Goal: Information Seeking & Learning: Compare options

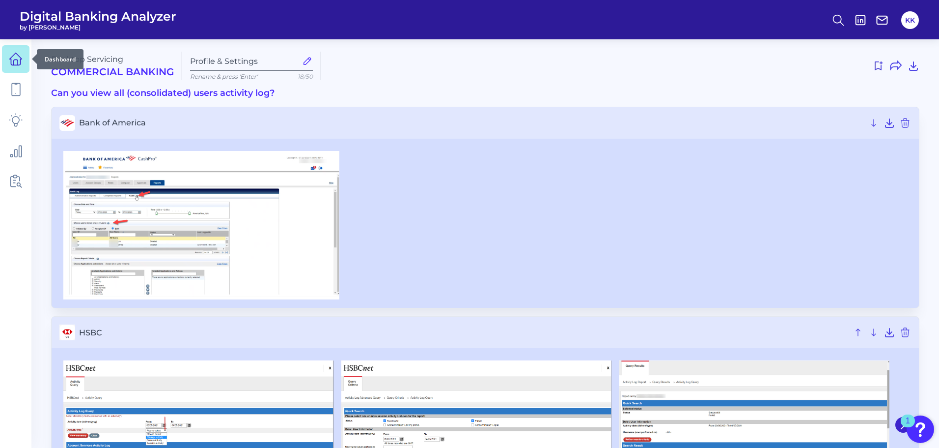
click at [21, 62] on icon at bounding box center [16, 59] width 12 height 12
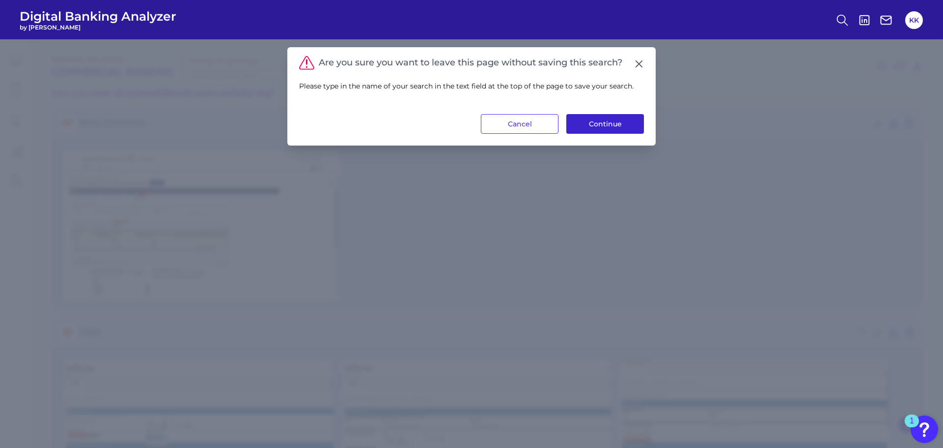
click at [604, 126] on button "Continue" at bounding box center [605, 124] width 78 height 20
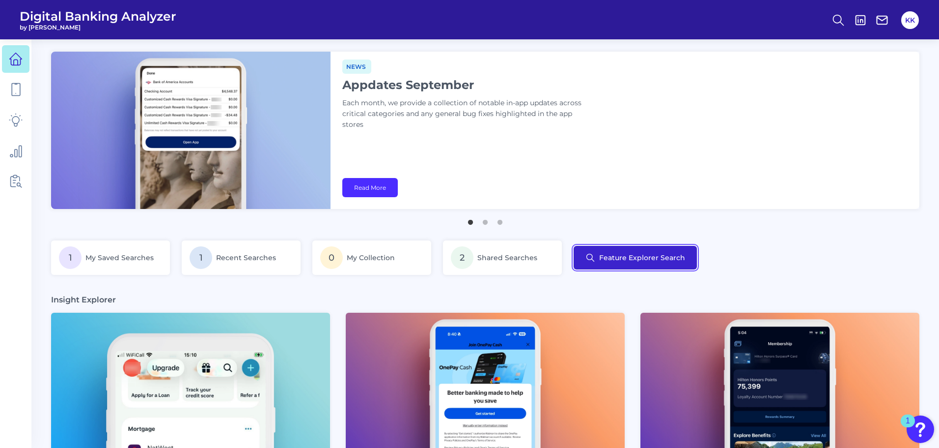
click at [663, 255] on button "Feature Explorer Search" at bounding box center [635, 258] width 123 height 24
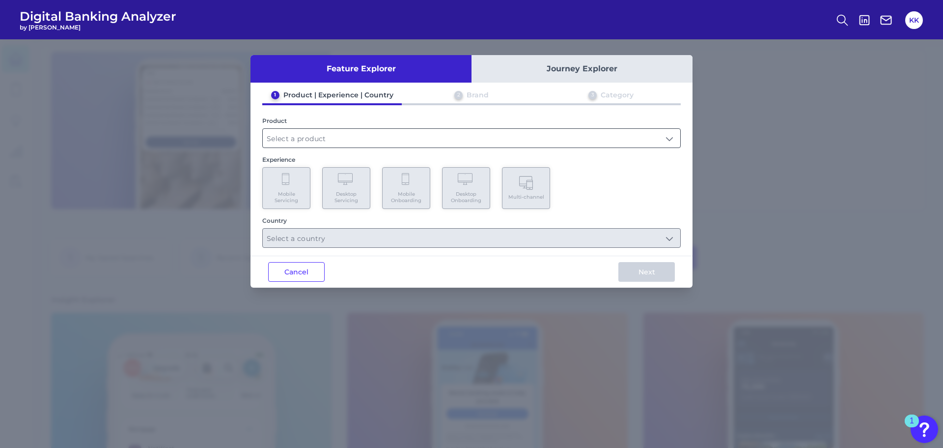
click at [386, 137] on input "text" at bounding box center [472, 138] width 418 height 19
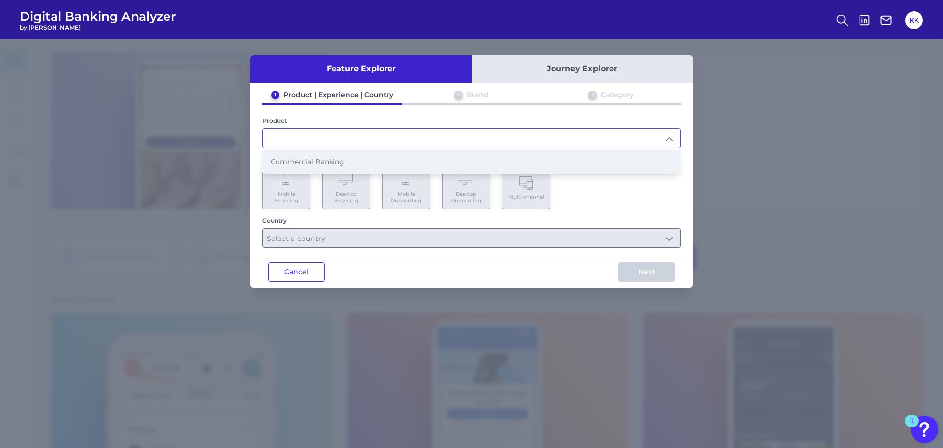
click at [323, 163] on span "Commercial Banking" at bounding box center [308, 161] width 74 height 9
type input "Commercial Banking"
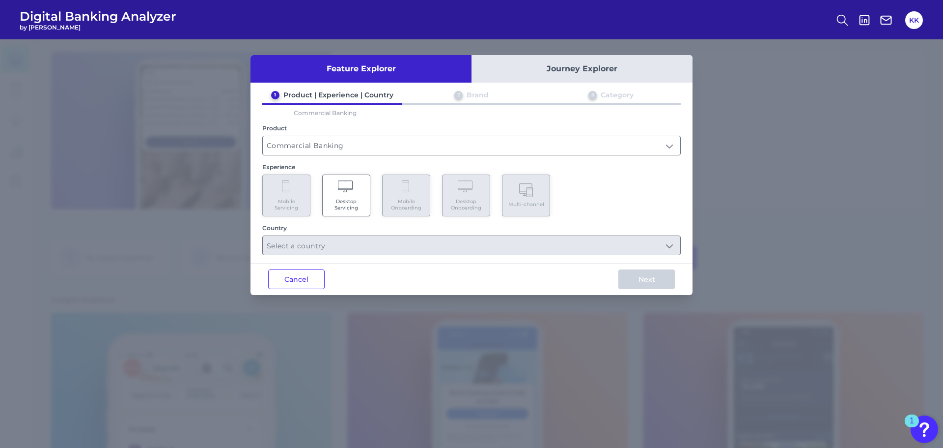
click at [350, 197] on Servicing "Desktop Servicing" at bounding box center [346, 195] width 48 height 42
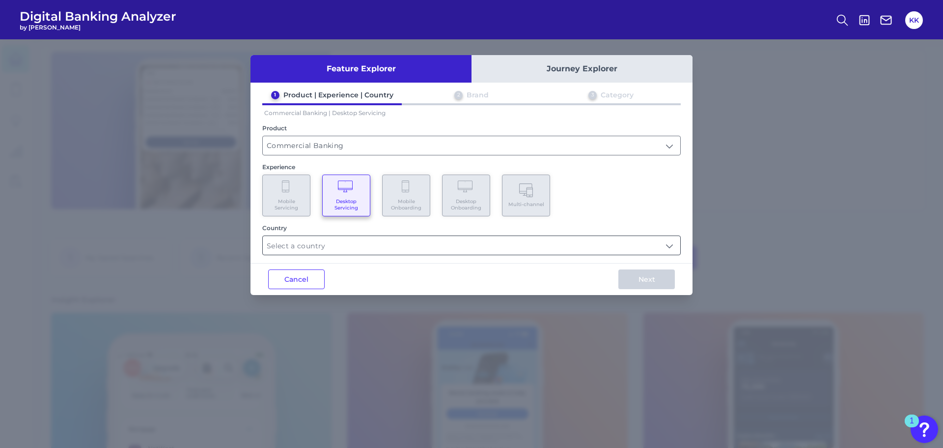
click at [347, 239] on input "text" at bounding box center [472, 245] width 418 height 19
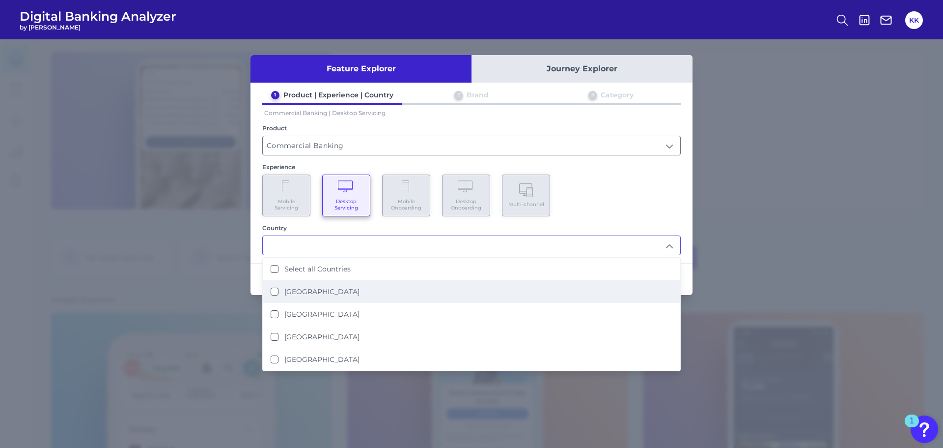
click at [309, 289] on label "[GEOGRAPHIC_DATA]" at bounding box center [321, 291] width 75 height 9
type input "[GEOGRAPHIC_DATA]"
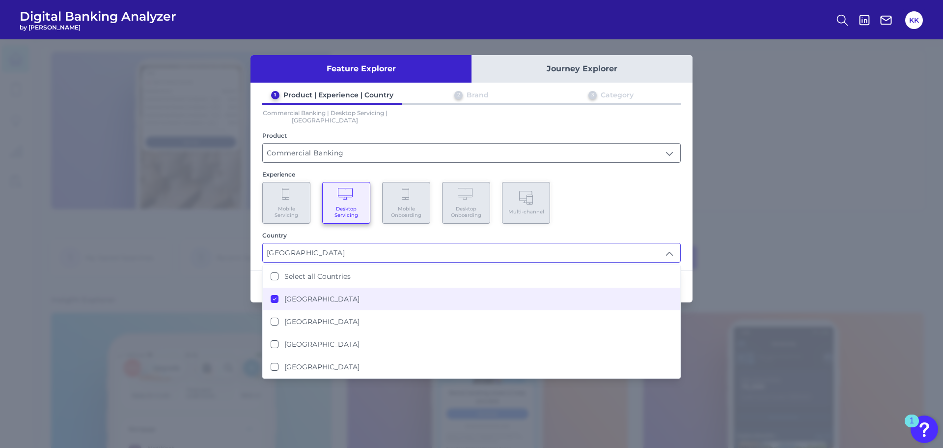
scroll to position [0, 0]
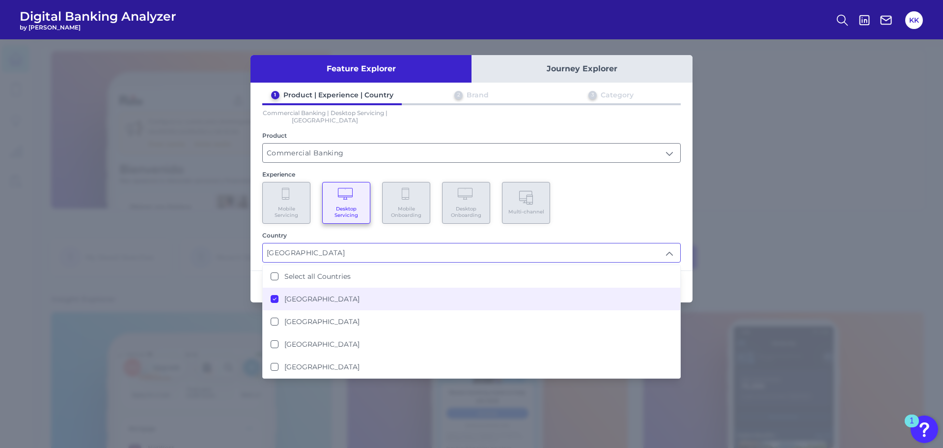
click at [670, 216] on div "Mobile Servicing Desktop Servicing Mobile Onboarding Desktop Onboarding Multi-c…" at bounding box center [471, 203] width 419 height 42
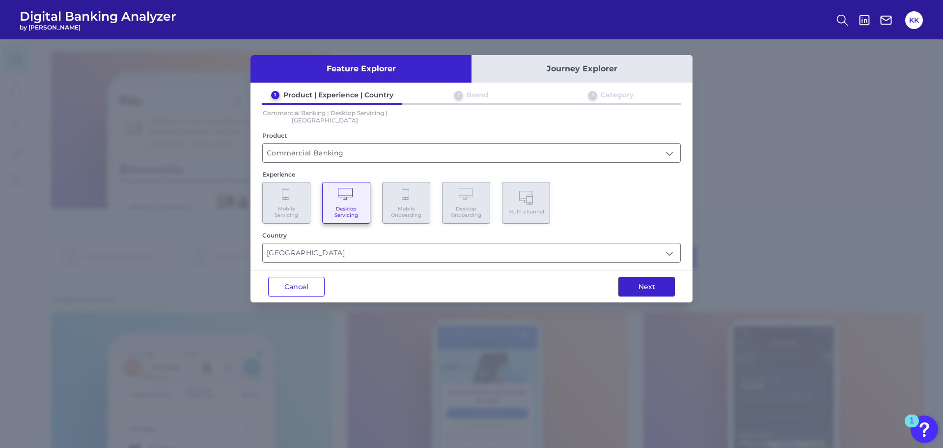
click at [644, 285] on button "Next" at bounding box center [647, 287] width 57 height 20
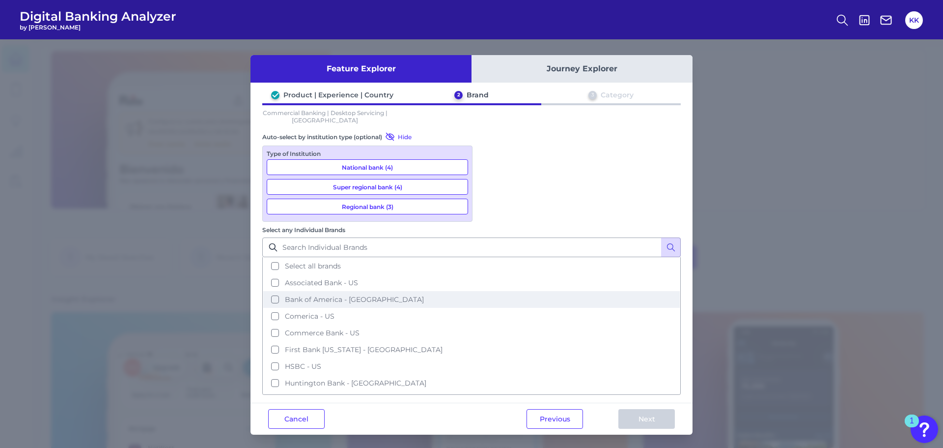
click at [489, 291] on button "Bank of America - [GEOGRAPHIC_DATA]" at bounding box center [471, 299] width 417 height 17
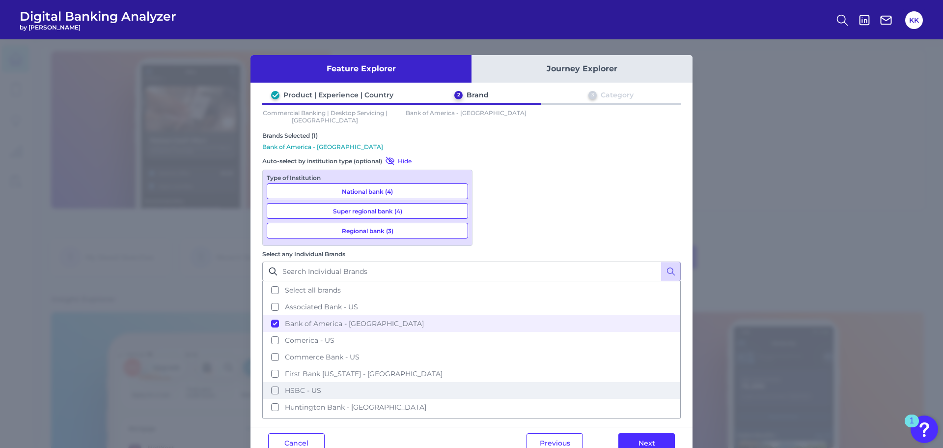
click at [487, 382] on button "HSBC - US" at bounding box center [471, 390] width 417 height 17
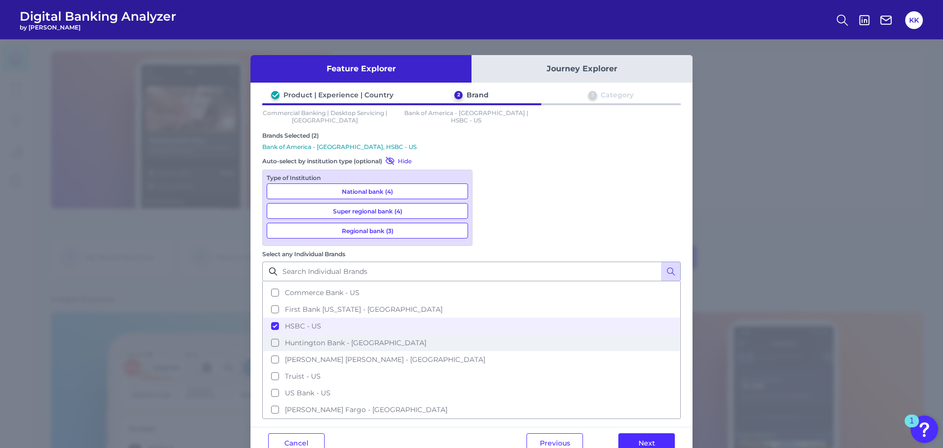
click at [489, 334] on button "Huntington Bank - [GEOGRAPHIC_DATA]" at bounding box center [471, 342] width 417 height 17
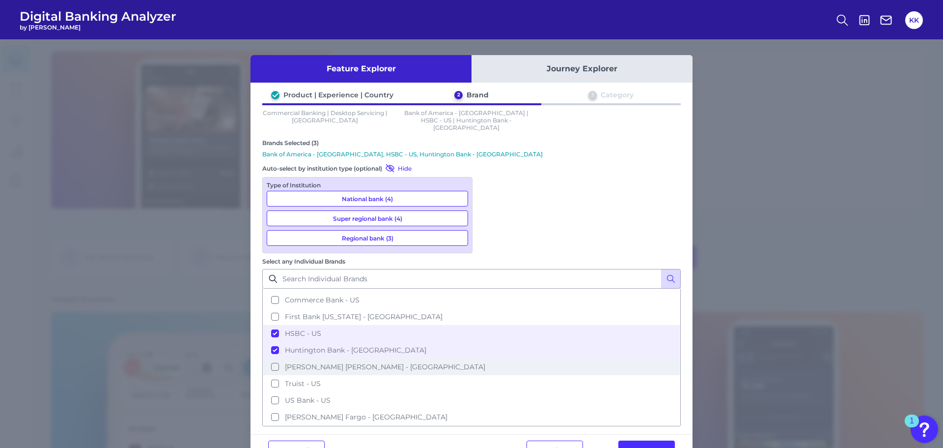
click at [488, 358] on button "[PERSON_NAME] [PERSON_NAME] - [GEOGRAPHIC_DATA]" at bounding box center [471, 366] width 417 height 17
click at [489, 341] on button "Huntington Bank - [GEOGRAPHIC_DATA]" at bounding box center [471, 349] width 417 height 17
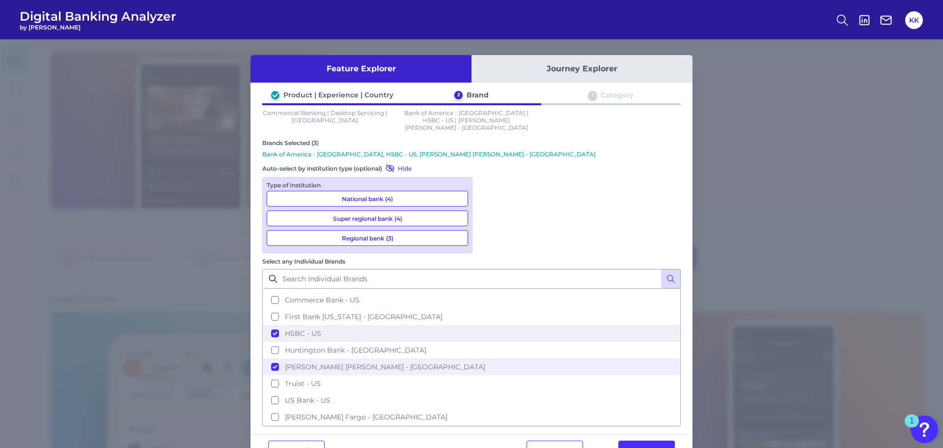
click at [489, 325] on button "HSBC - US" at bounding box center [471, 333] width 417 height 17
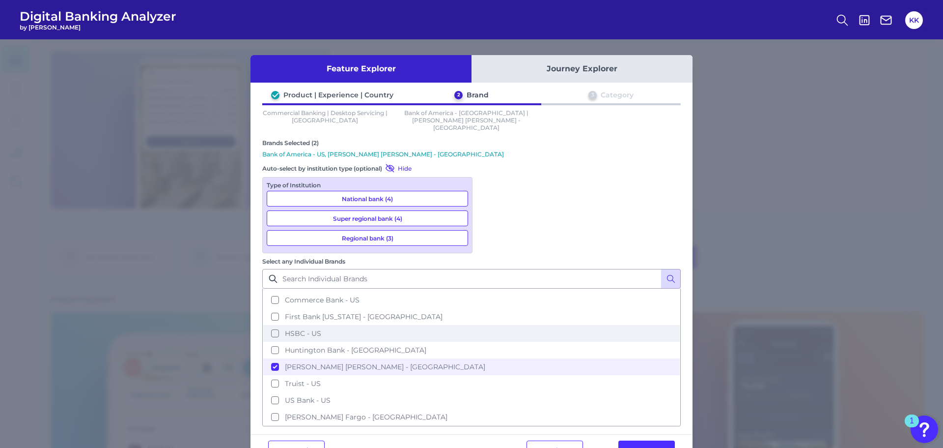
scroll to position [0, 0]
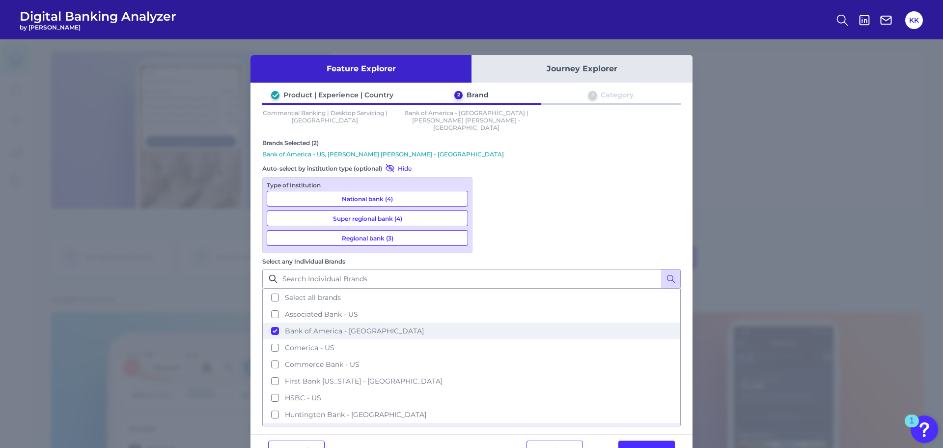
click at [490, 322] on button "Bank of America - [GEOGRAPHIC_DATA]" at bounding box center [471, 330] width 417 height 17
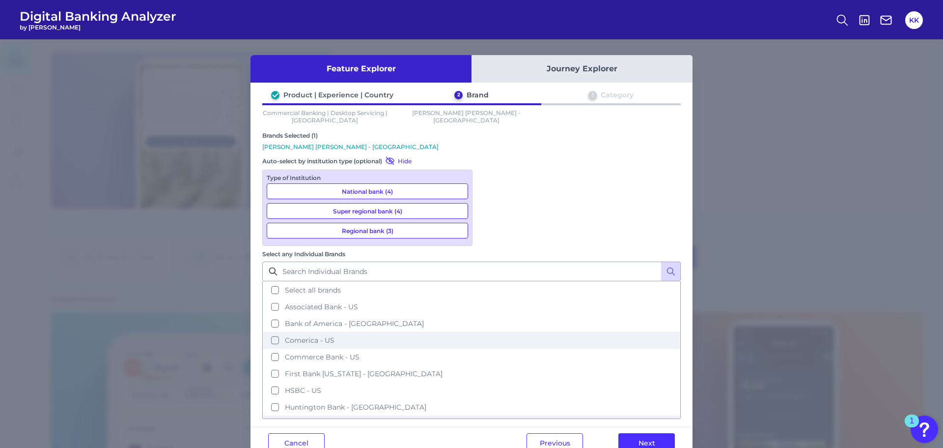
scroll to position [64, 0]
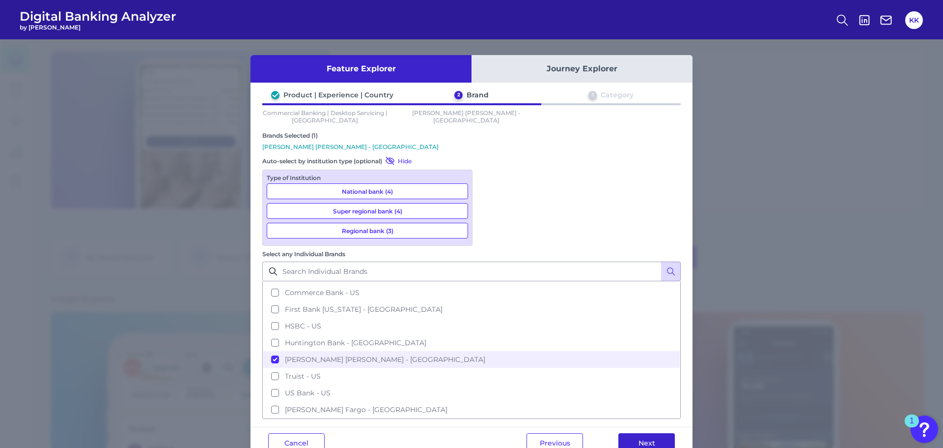
click at [640, 433] on button "Next" at bounding box center [647, 443] width 57 height 20
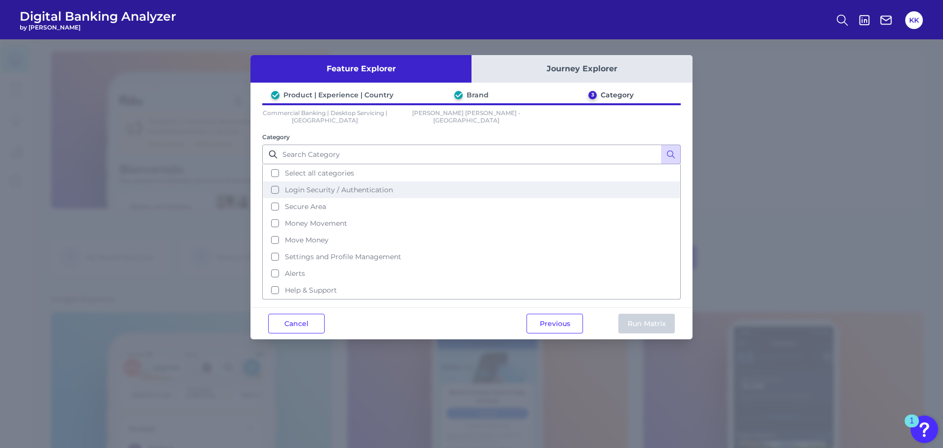
click at [329, 191] on span "Login Security / Authentication" at bounding box center [339, 189] width 108 height 9
click at [657, 328] on button "Run Matrix" at bounding box center [647, 323] width 57 height 20
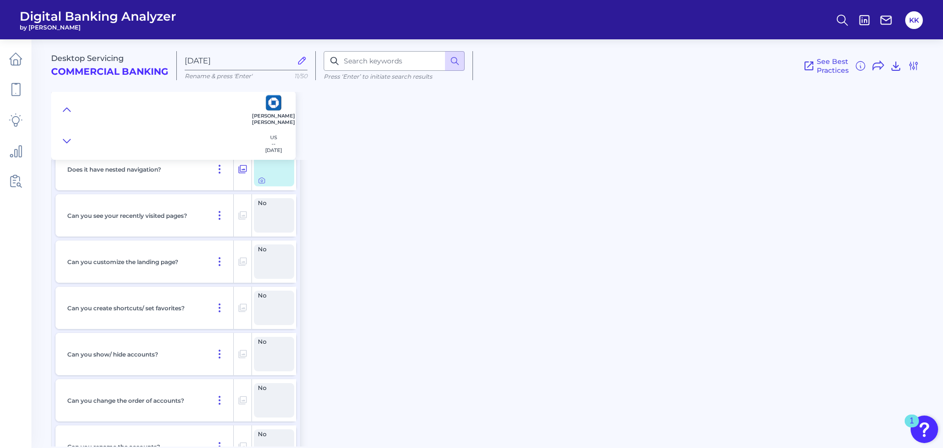
scroll to position [442, 0]
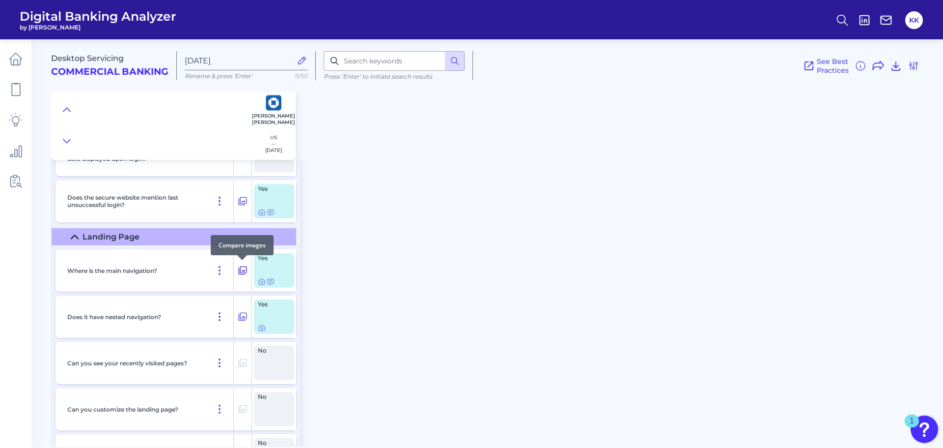
click at [242, 272] on icon at bounding box center [243, 270] width 10 height 12
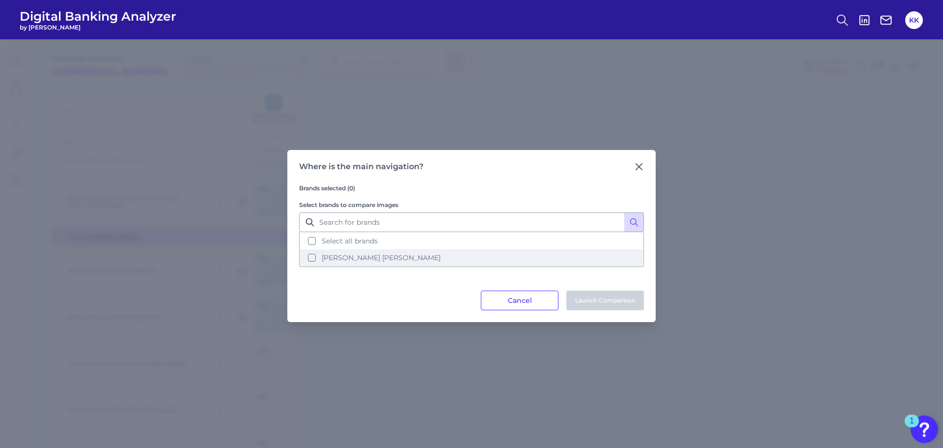
click at [307, 258] on button "[PERSON_NAME] [PERSON_NAME]" at bounding box center [471, 257] width 343 height 17
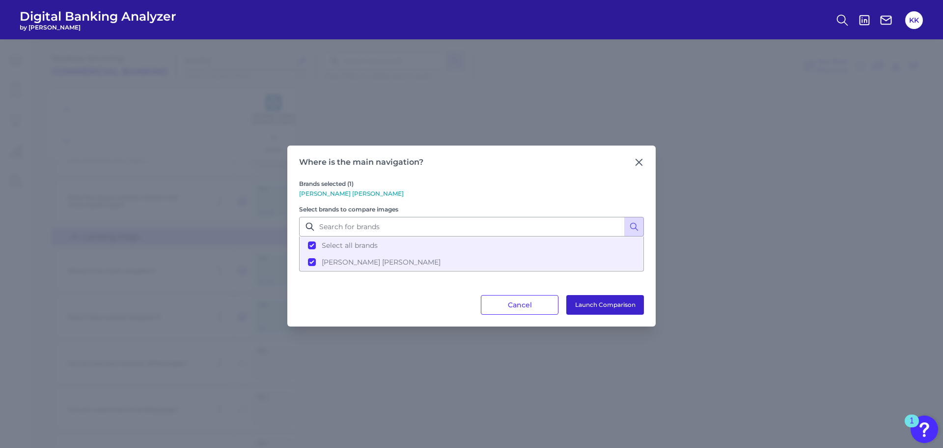
click at [613, 306] on button "Launch Comparison" at bounding box center [605, 305] width 78 height 20
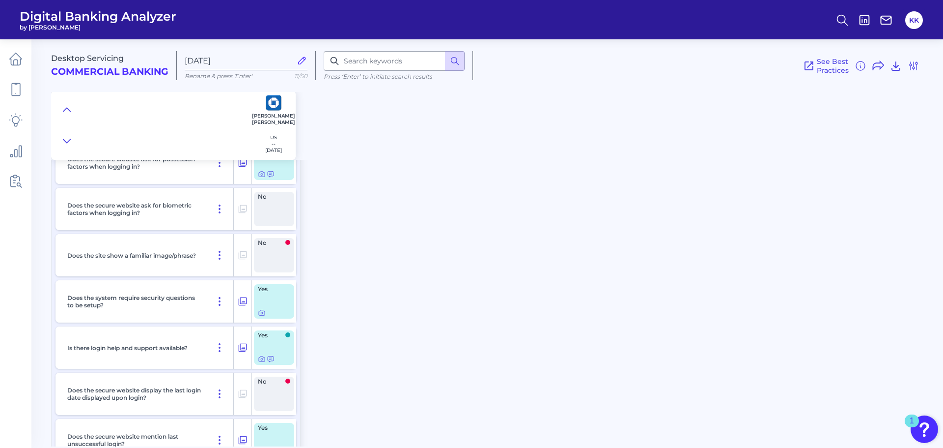
scroll to position [7, 0]
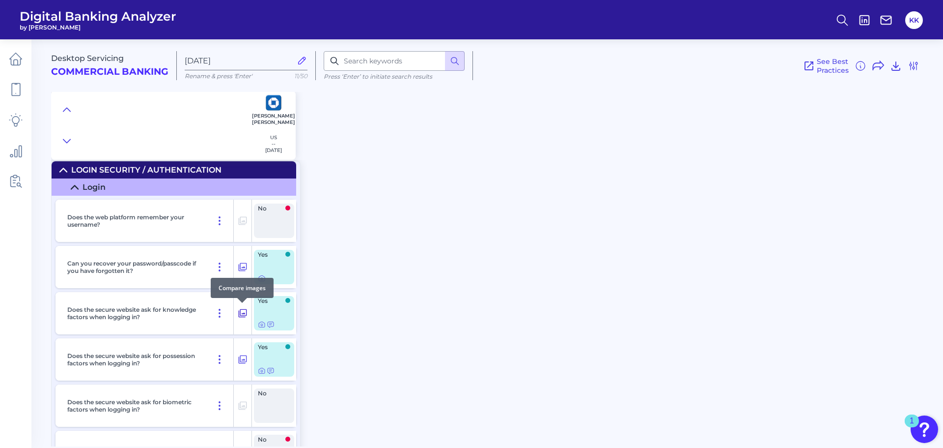
click at [241, 314] on icon at bounding box center [243, 313] width 10 height 12
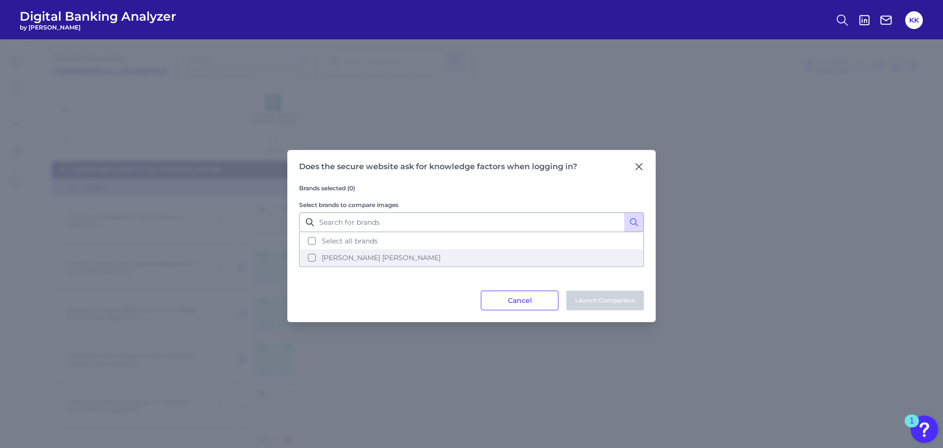
click at [311, 255] on button "[PERSON_NAME] [PERSON_NAME]" at bounding box center [471, 257] width 343 height 17
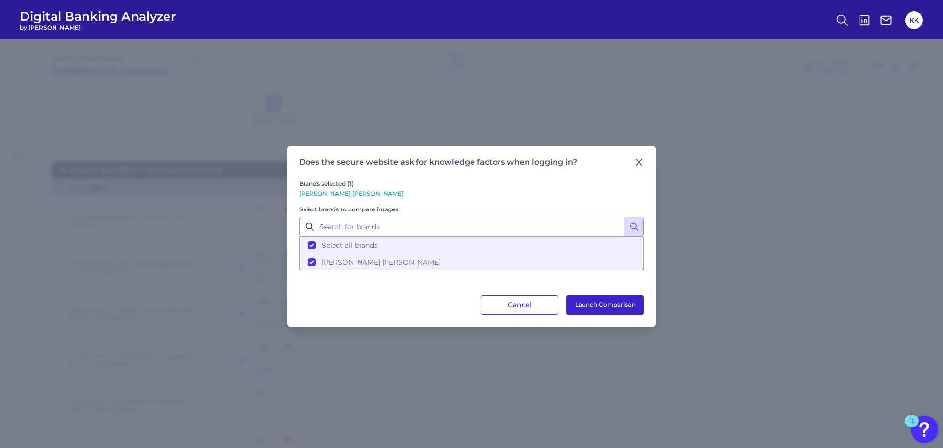
click at [606, 303] on button "Launch Comparison" at bounding box center [605, 305] width 78 height 20
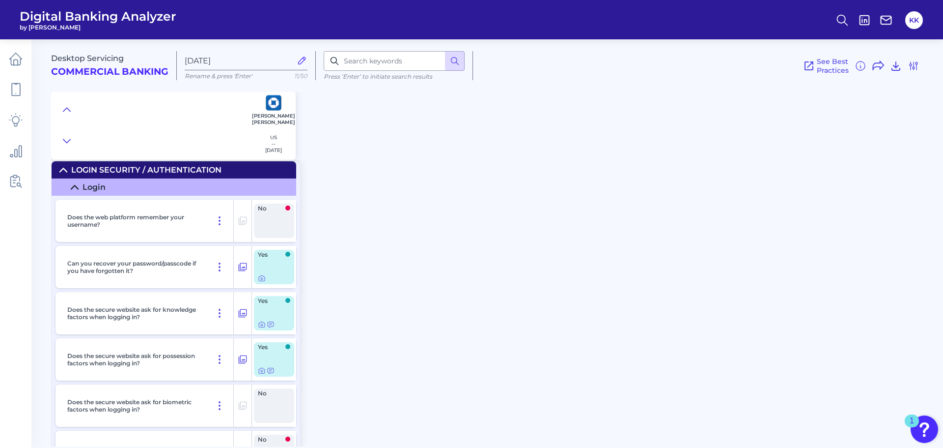
scroll to position [56, 0]
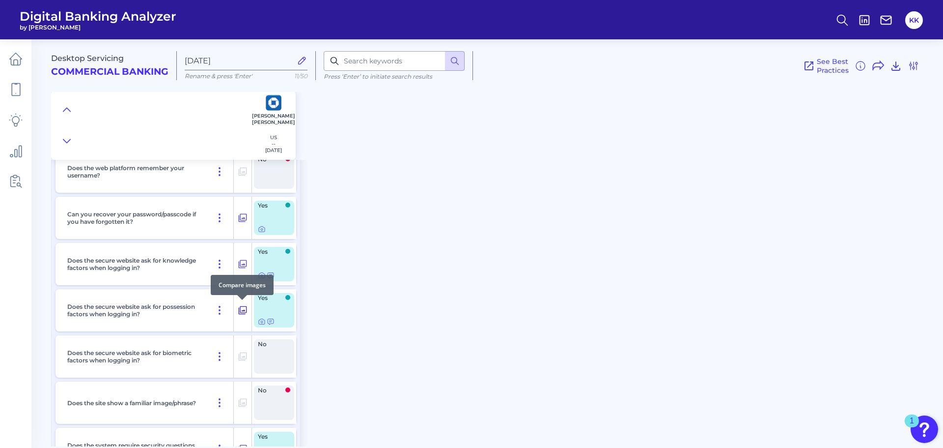
click at [243, 312] on icon at bounding box center [243, 310] width 8 height 8
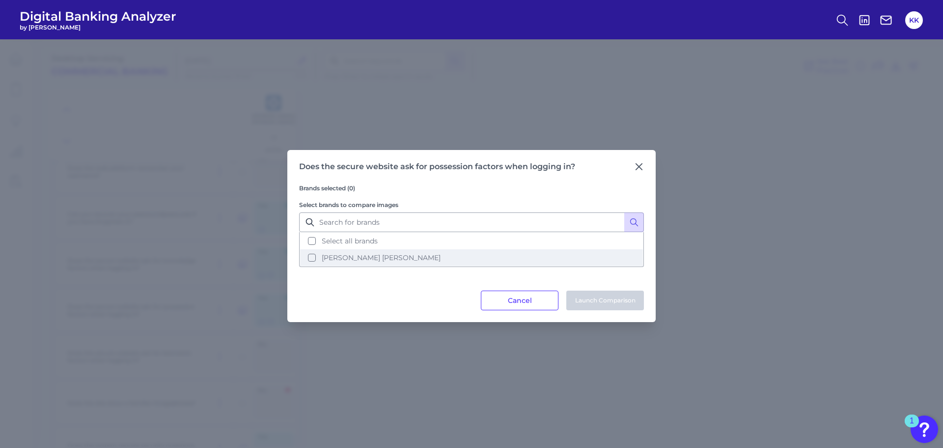
click at [320, 255] on button "[PERSON_NAME] [PERSON_NAME]" at bounding box center [471, 257] width 343 height 17
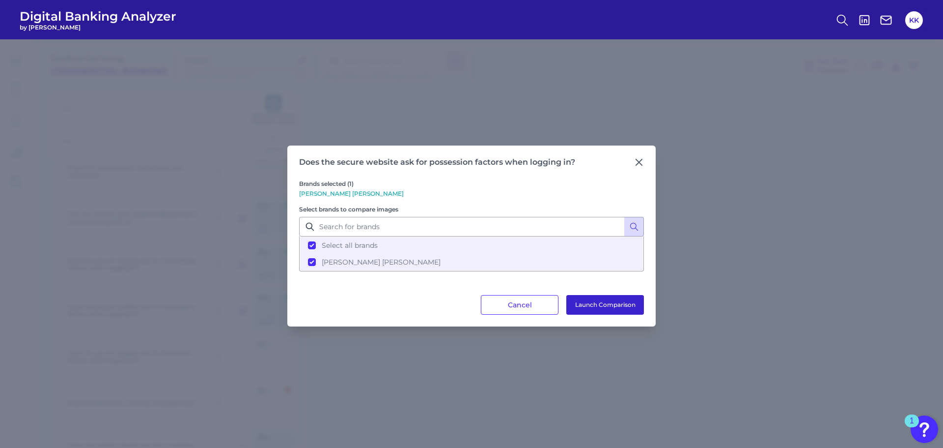
click at [591, 305] on button "Launch Comparison" at bounding box center [605, 305] width 78 height 20
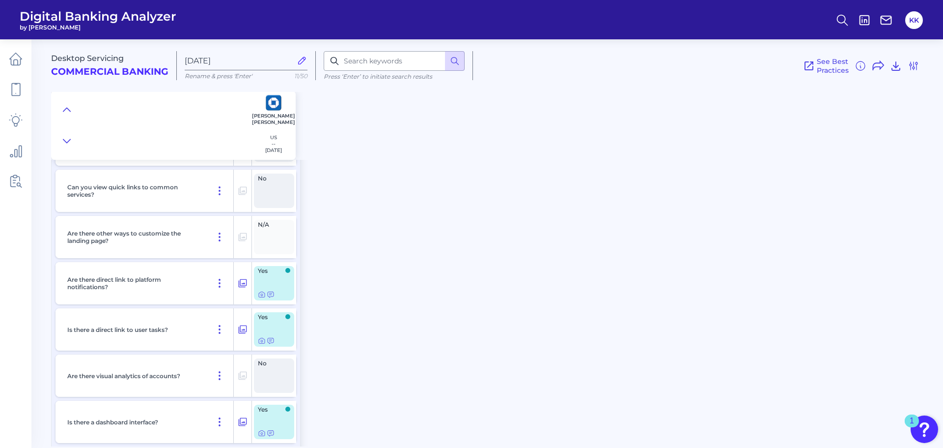
scroll to position [940, 0]
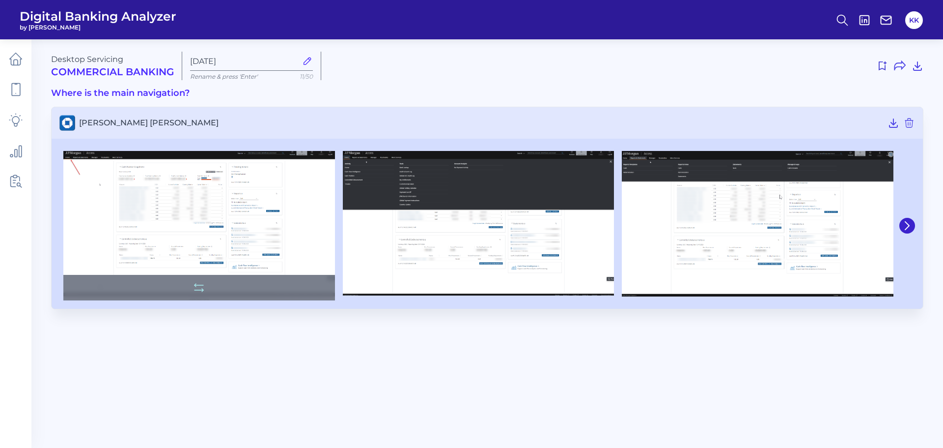
click at [236, 225] on img at bounding box center [199, 226] width 272 height 150
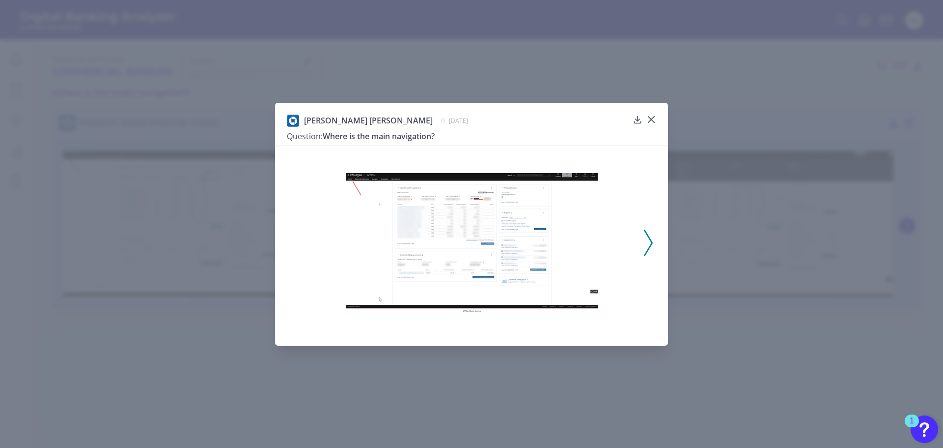
click at [650, 247] on polyline at bounding box center [648, 242] width 7 height 25
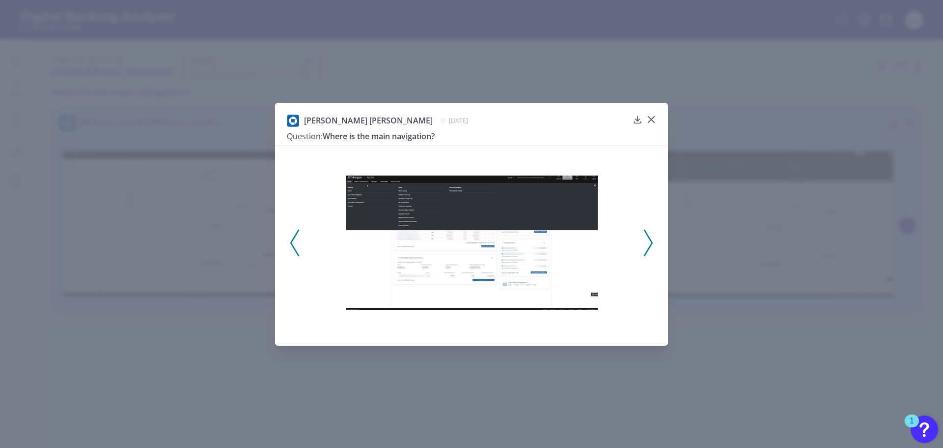
click at [293, 252] on icon at bounding box center [294, 242] width 9 height 27
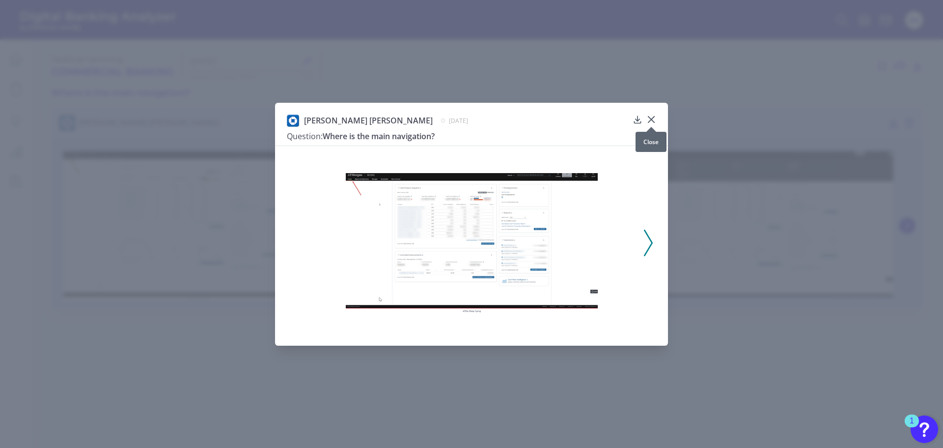
click at [651, 120] on icon at bounding box center [652, 119] width 6 height 6
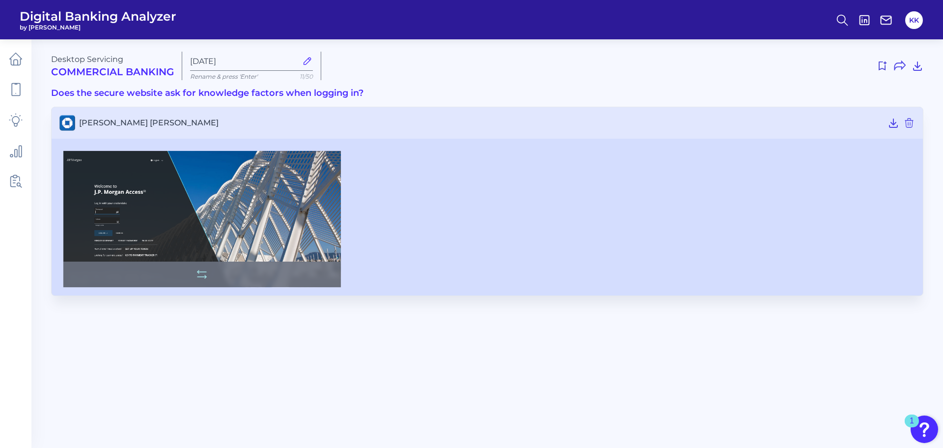
click at [250, 220] on img at bounding box center [202, 219] width 278 height 137
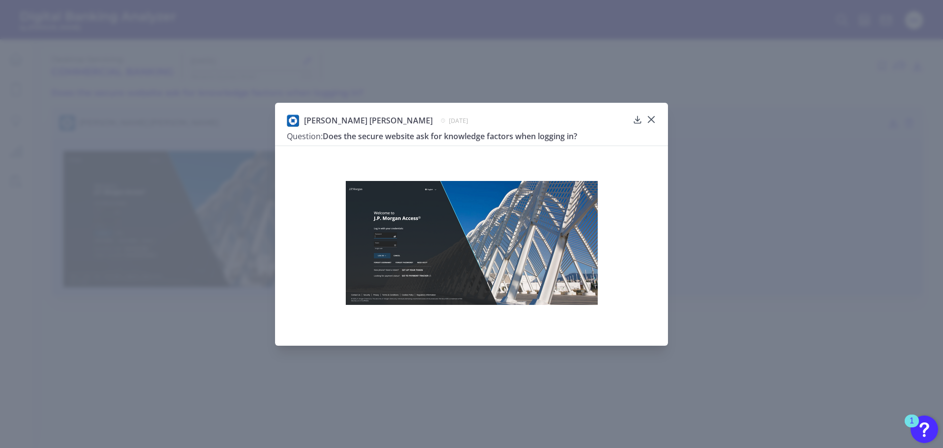
click at [441, 241] on img at bounding box center [472, 243] width 252 height 124
click at [638, 122] on div at bounding box center [638, 127] width 10 height 10
click at [639, 120] on icon at bounding box center [638, 119] width 10 height 10
click at [651, 121] on icon at bounding box center [652, 119] width 10 height 10
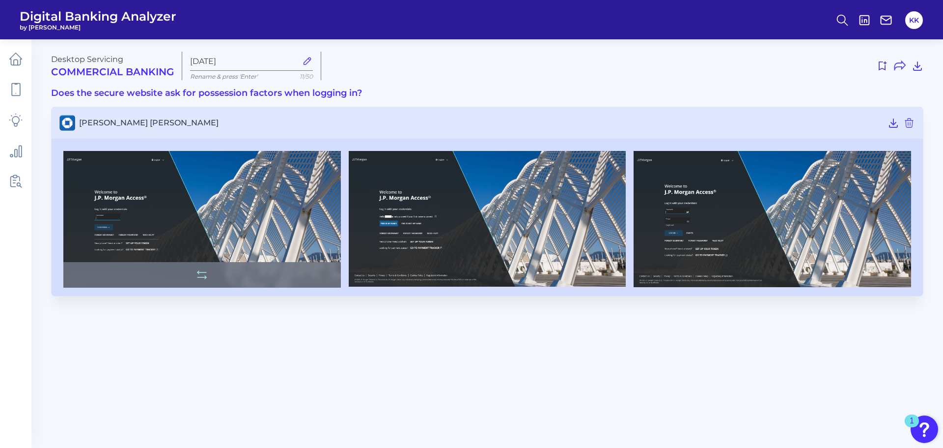
click at [184, 220] on img at bounding box center [202, 219] width 278 height 137
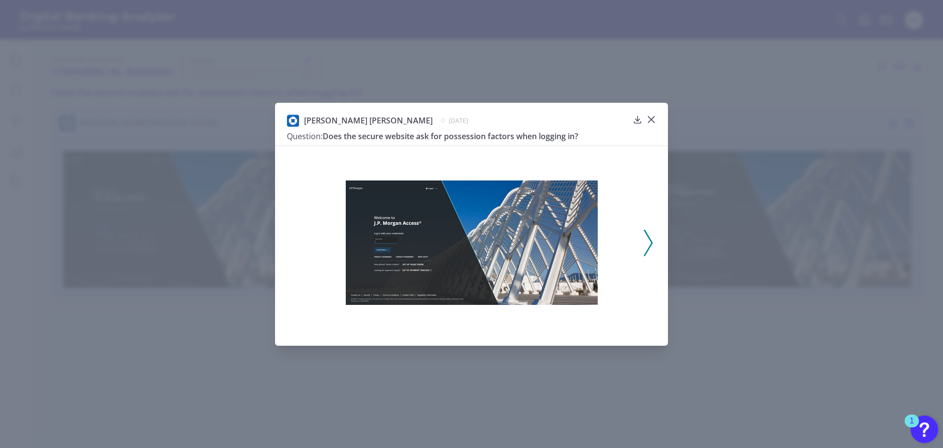
click at [650, 245] on icon at bounding box center [648, 242] width 9 height 27
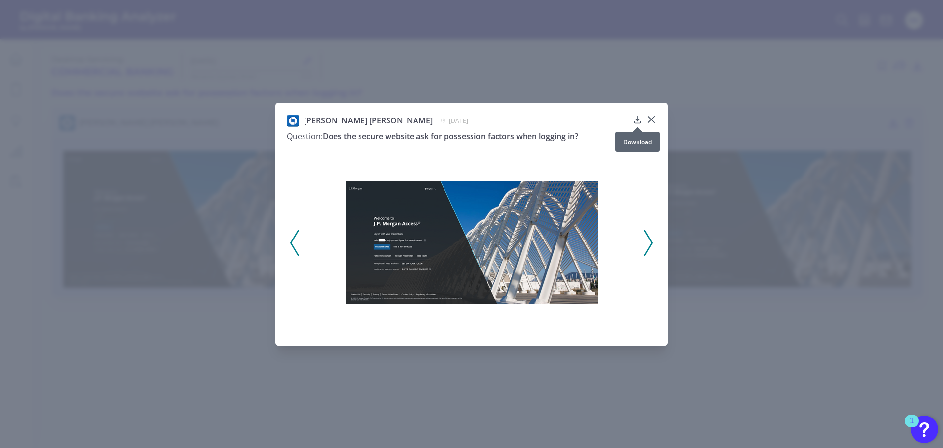
click at [635, 122] on div at bounding box center [638, 127] width 10 height 10
click at [638, 119] on icon at bounding box center [637, 119] width 6 height 7
